Goal: Information Seeking & Learning: Learn about a topic

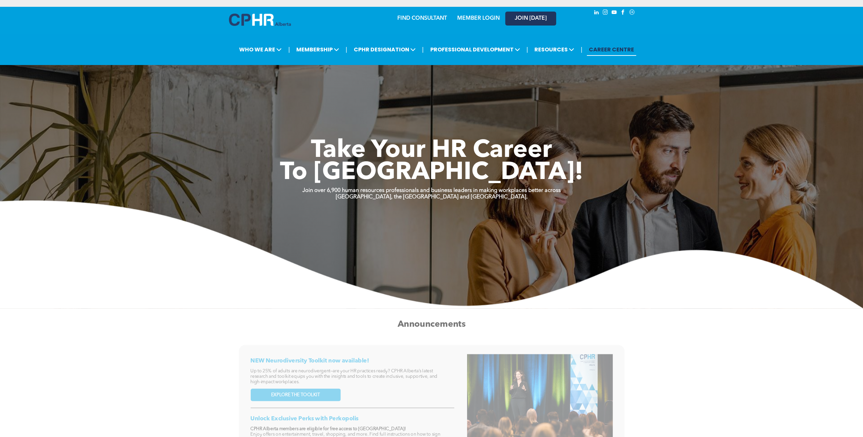
click at [537, 16] on span "JOIN [DATE]" at bounding box center [531, 18] width 32 height 6
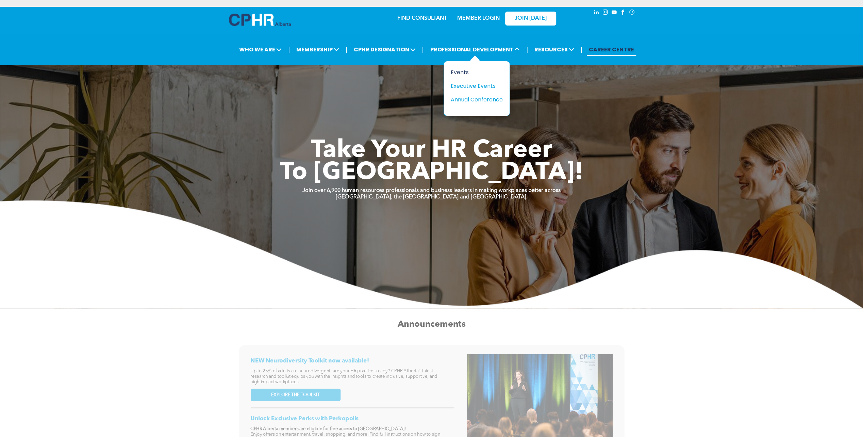
click at [468, 73] on div "Events" at bounding box center [474, 72] width 47 height 9
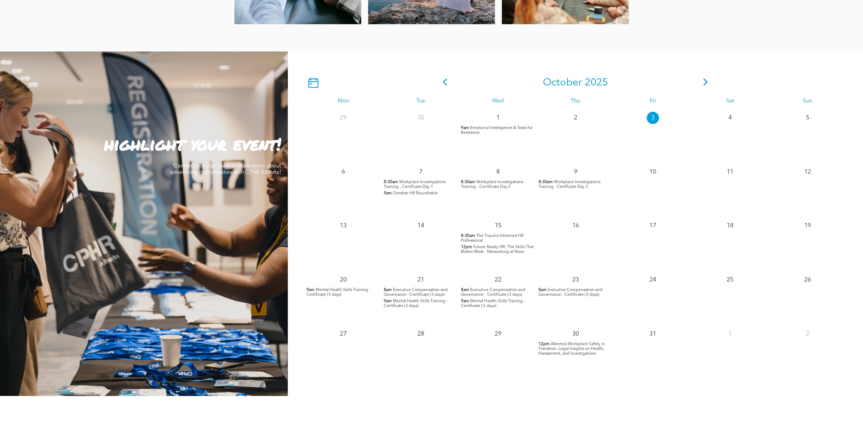
scroll to position [585, 0]
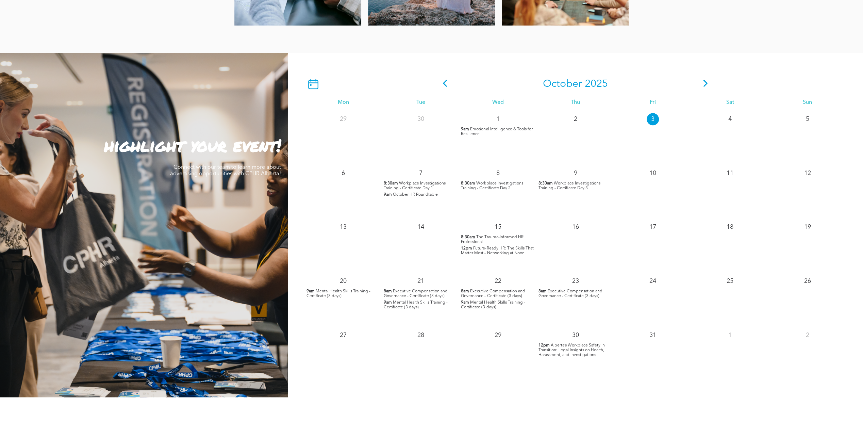
click at [481, 188] on span "Workplace Investigations Training - Certificate Day 2" at bounding box center [492, 185] width 62 height 9
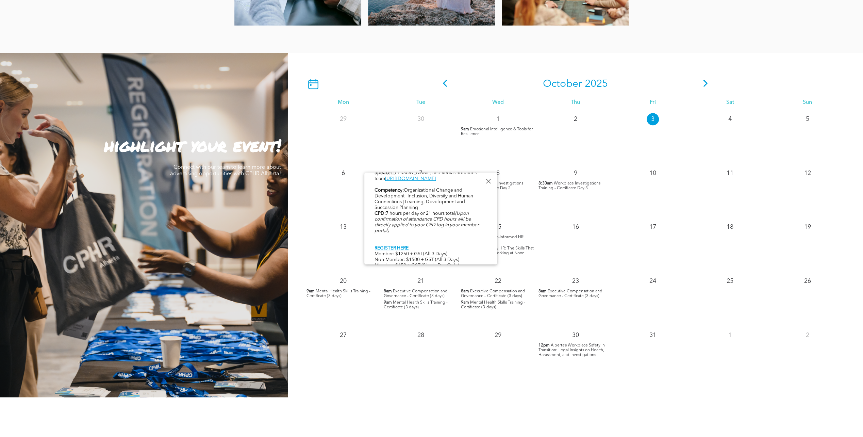
scroll to position [408, 0]
click at [389, 227] on link "REGISTER HERE" at bounding box center [392, 229] width 34 height 5
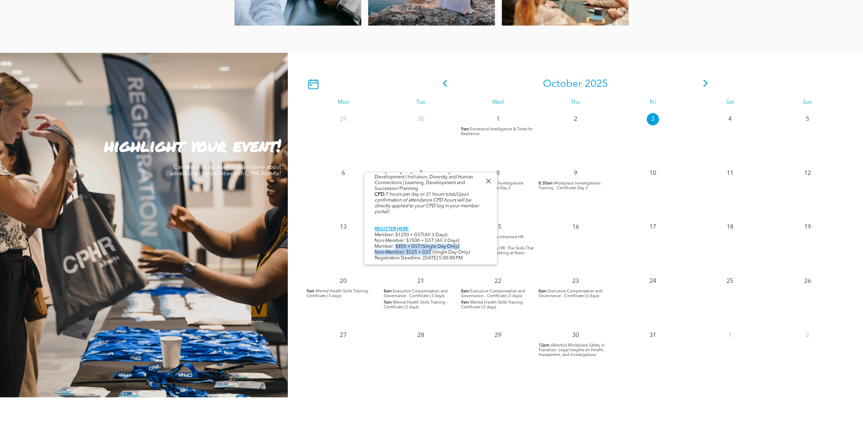
drag, startPoint x: 397, startPoint y: 240, endPoint x: 431, endPoint y: 245, distance: 34.1
click at [431, 245] on div "Event in partnership with Veritas Solutions. The Workplace Investigations Certi…" at bounding box center [431, 38] width 112 height 447
click at [431, 246] on div "Event in partnership with Veritas Solutions. The Workplace Investigations Certi…" at bounding box center [431, 38] width 112 height 447
click at [542, 379] on div "30 12pm Alberta’s Workplace Safety in Transition: Legal Insights on Health, Har…" at bounding box center [575, 353] width 77 height 54
click at [707, 89] on span at bounding box center [706, 84] width 10 height 12
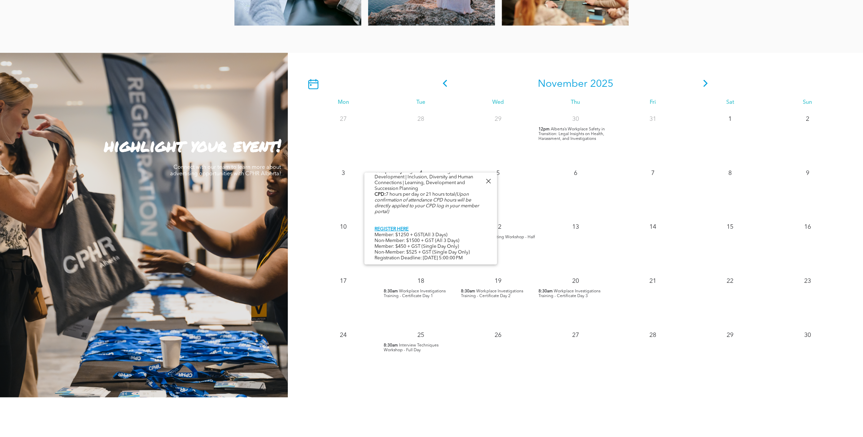
click at [557, 141] on span "Alberta’s Workplace Safety in Transition: Legal Insights on Health, Harassment,…" at bounding box center [572, 134] width 66 height 14
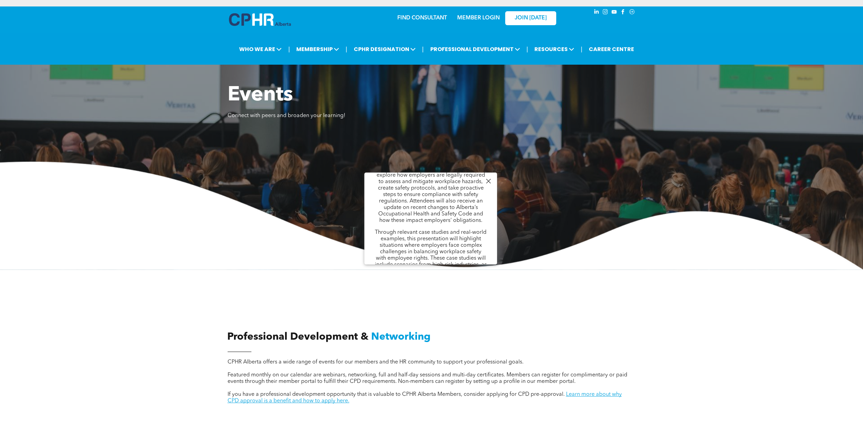
scroll to position [0, 0]
click at [125, 197] on img at bounding box center [431, 216] width 863 height 108
click at [460, 72] on div "Events" at bounding box center [474, 72] width 47 height 9
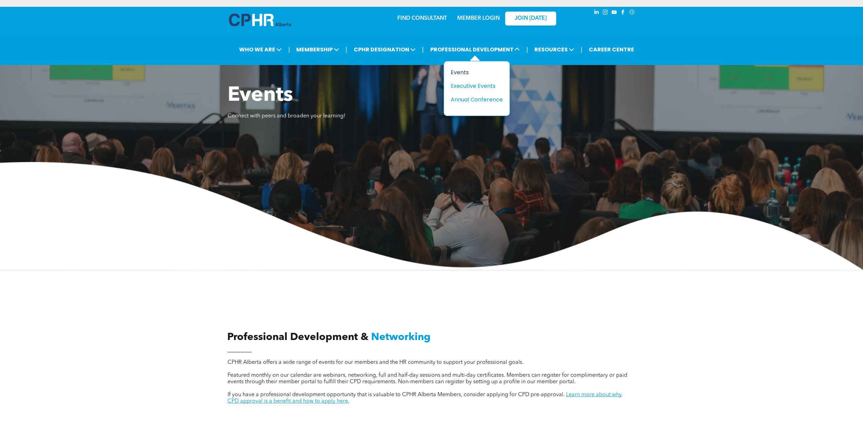
click at [467, 68] on div "Events" at bounding box center [474, 72] width 47 height 9
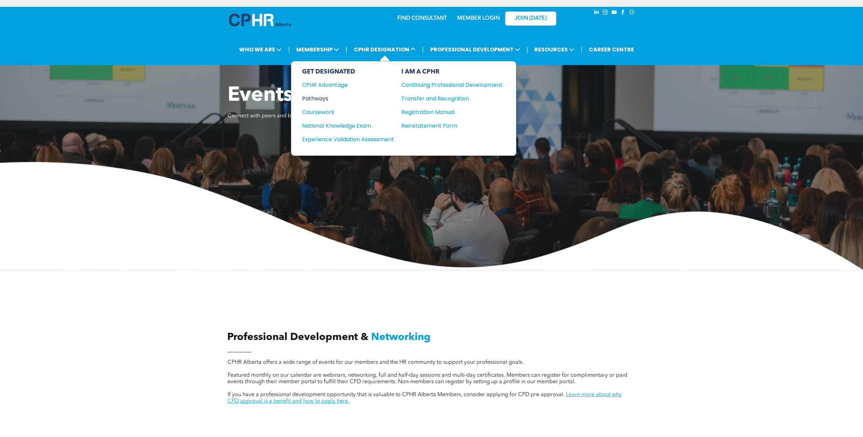
click at [323, 95] on div "Pathways" at bounding box center [343, 98] width 83 height 9
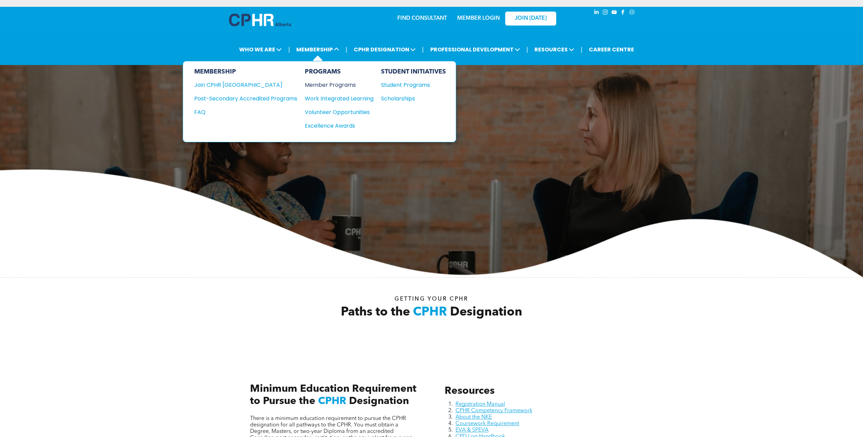
click at [322, 84] on div "Member Programs" at bounding box center [336, 85] width 62 height 9
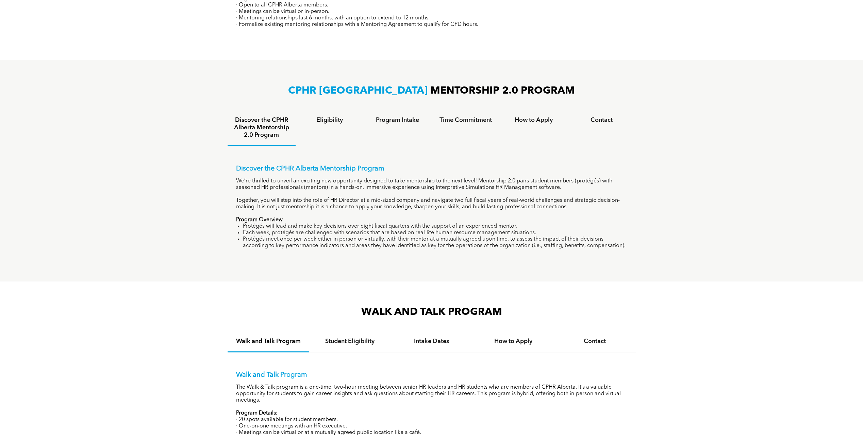
scroll to position [405, 0]
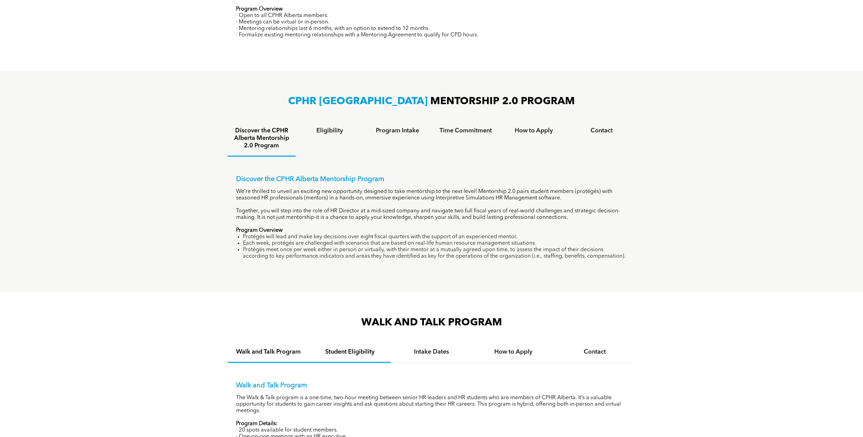
click at [357, 361] on div "Student Eligibility" at bounding box center [350, 352] width 82 height 21
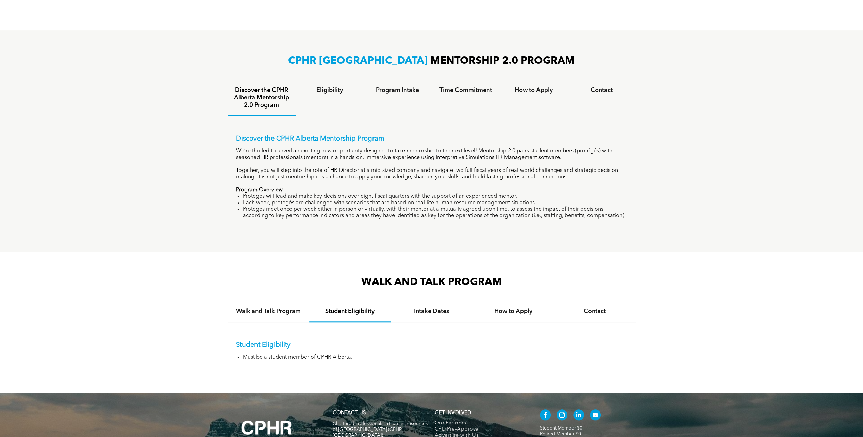
scroll to position [473, 0]
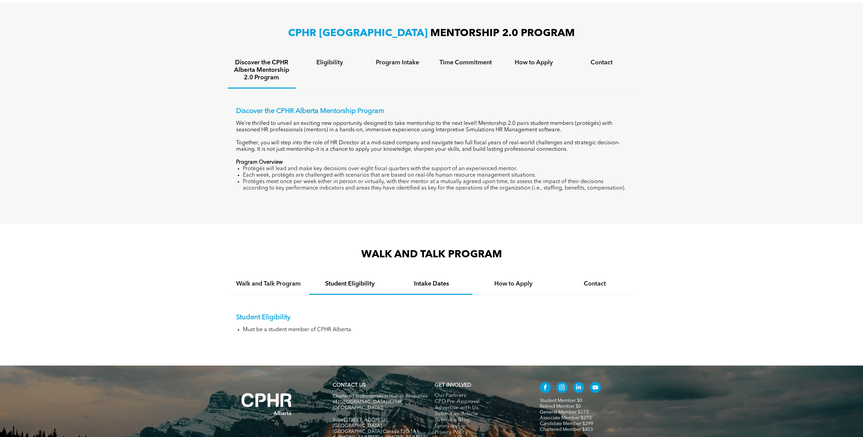
click at [437, 290] on div "Intake Dates" at bounding box center [432, 284] width 82 height 21
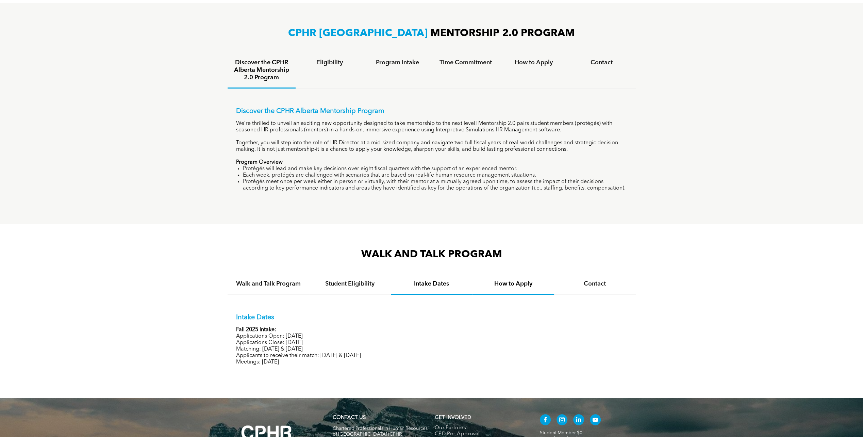
click at [491, 293] on div "How to Apply" at bounding box center [514, 284] width 82 height 21
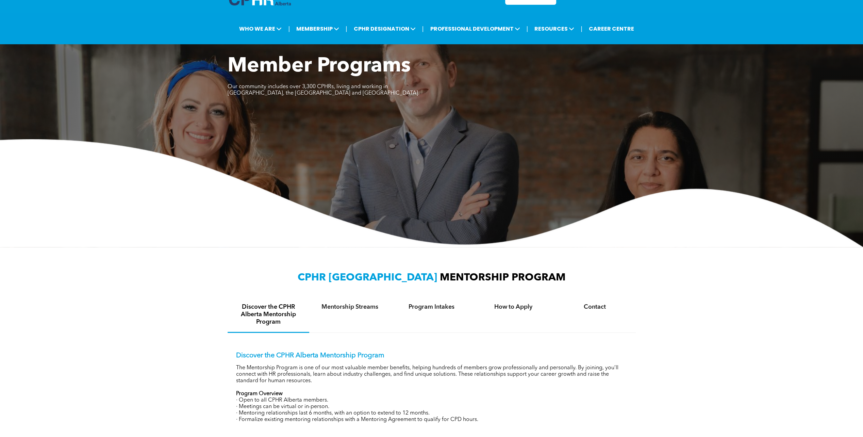
scroll to position [0, 0]
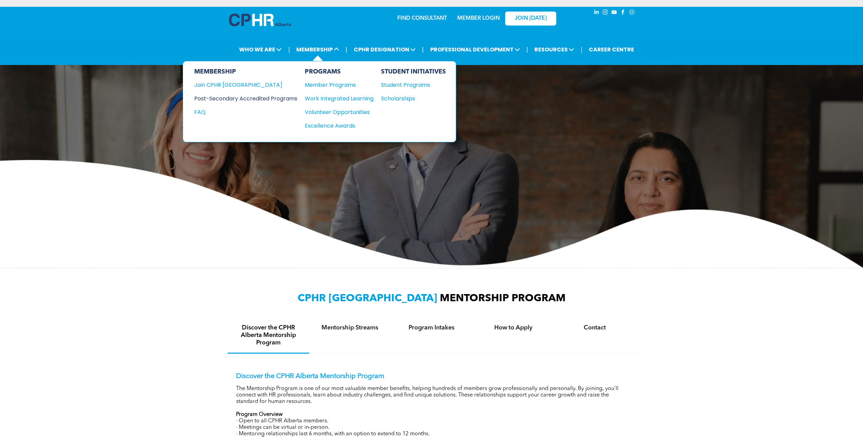
click at [256, 94] on div "Post-Secondary Accredited Programs" at bounding box center [240, 98] width 93 height 9
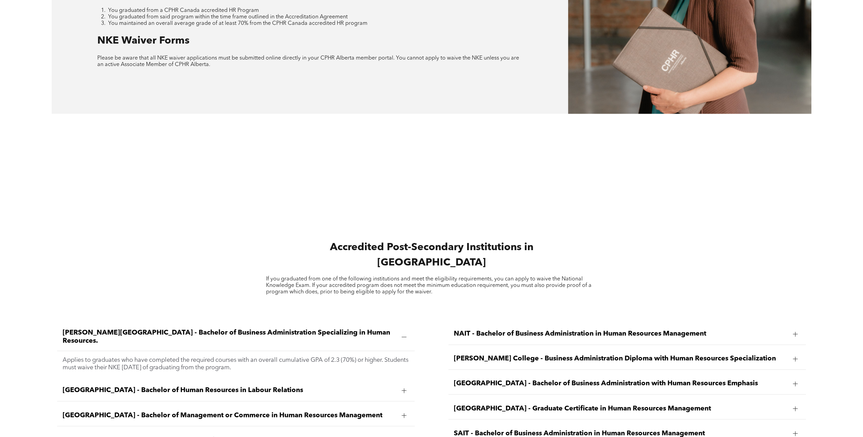
scroll to position [953, 0]
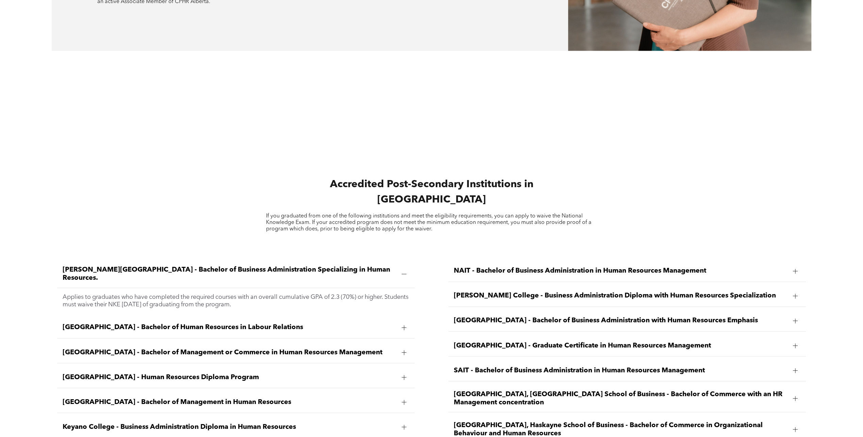
click at [167, 373] on span "[GEOGRAPHIC_DATA] - Human Resources Diploma Program" at bounding box center [230, 377] width 334 height 8
